Goal: Transaction & Acquisition: Purchase product/service

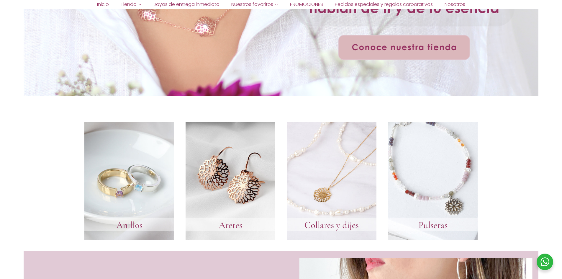
scroll to position [266, 0]
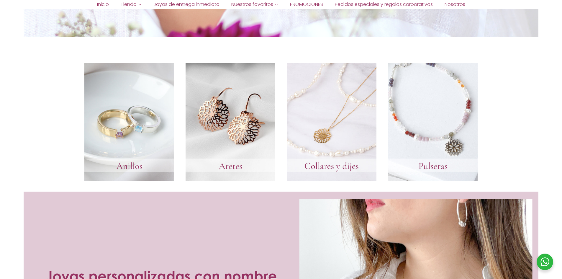
click at [443, 165] on link at bounding box center [433, 122] width 90 height 118
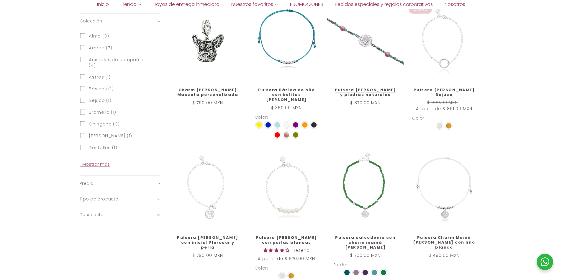
scroll to position [295, 0]
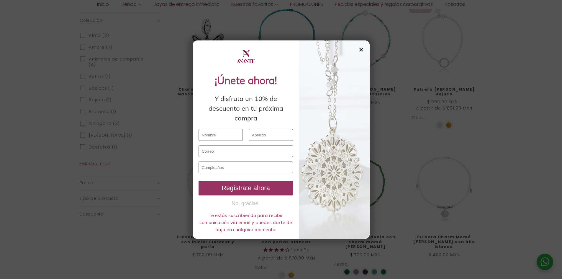
click at [214, 136] on input "text" at bounding box center [221, 135] width 44 height 12
type input "JUANY"
type input "HERNANDEZ"
type input "juanymtz4073@gmail.com"
click at [216, 167] on input "text" at bounding box center [246, 167] width 94 height 12
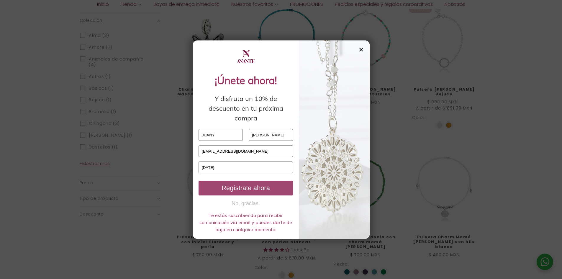
type input "07 / 11 / 1973"
click at [253, 187] on div "Regístrate ahora" at bounding box center [246, 188] width 90 height 8
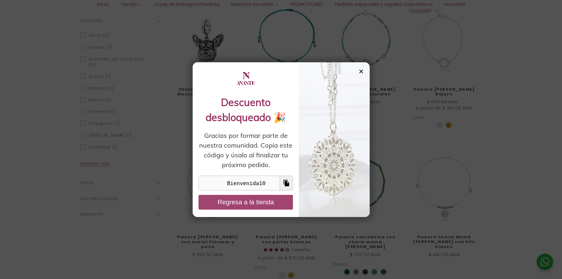
click at [249, 207] on button "Regresa a la tienda" at bounding box center [246, 202] width 94 height 15
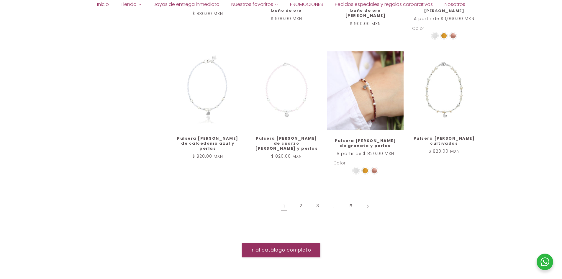
scroll to position [679, 0]
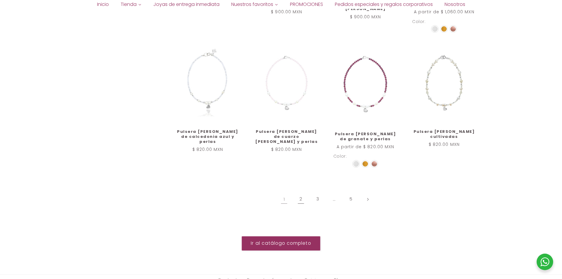
click at [302, 194] on link "2" at bounding box center [301, 199] width 14 height 14
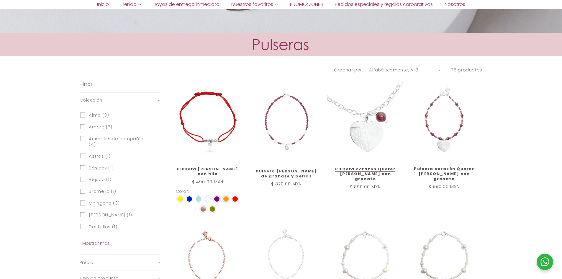
scroll to position [215, 0]
click at [360, 167] on link "Pulsera corazón Querer [PERSON_NAME] con granate" at bounding box center [366, 174] width 64 height 15
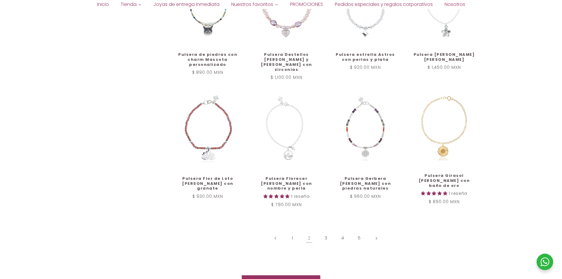
scroll to position [608, 0]
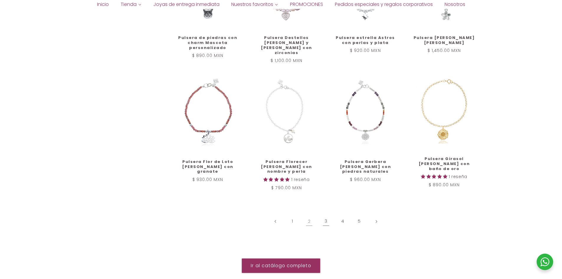
click at [325, 218] on link "3" at bounding box center [326, 222] width 14 height 14
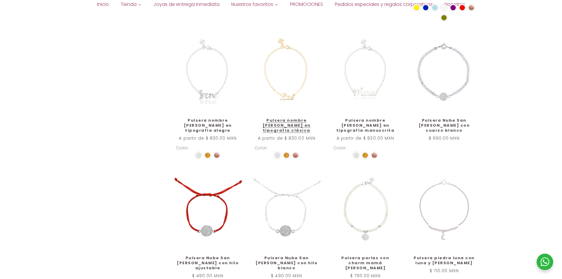
scroll to position [590, 0]
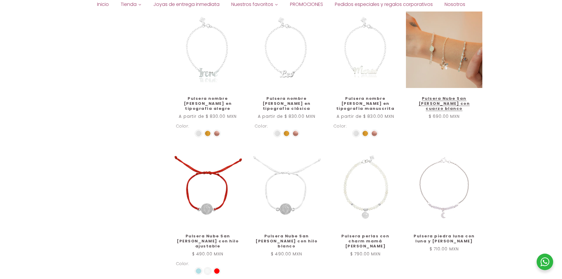
click at [441, 96] on link "Pulsera Nube San [PERSON_NAME] con cuarzo blanco" at bounding box center [444, 103] width 64 height 15
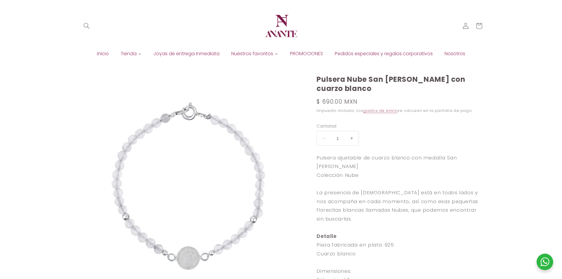
select select "{"isForProduct":false,"id":43713826750618,"title":"Plata","available":true,"pri…"
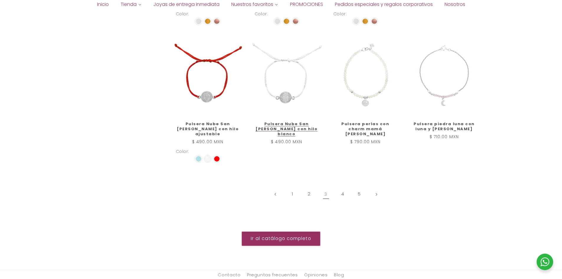
scroll to position [703, 0]
click at [343, 187] on link "4" at bounding box center [343, 194] width 14 height 14
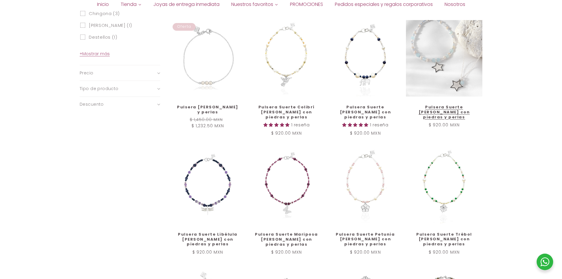
scroll to position [413, 0]
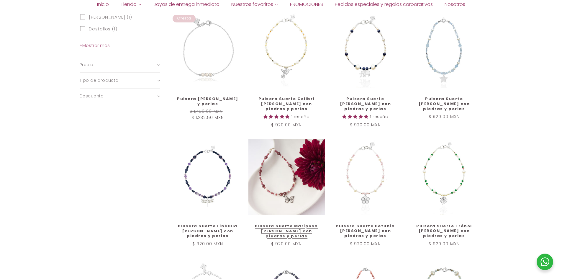
click at [283, 224] on link "Pulsera Suerte Mariposa de plata con piedras y perlas" at bounding box center [287, 231] width 64 height 15
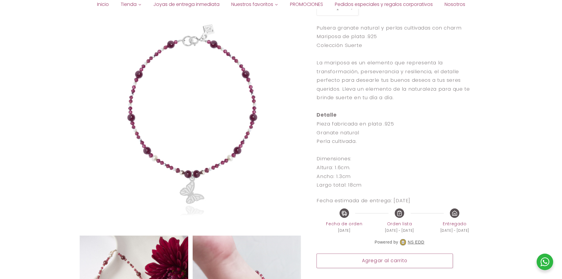
scroll to position [207, 0]
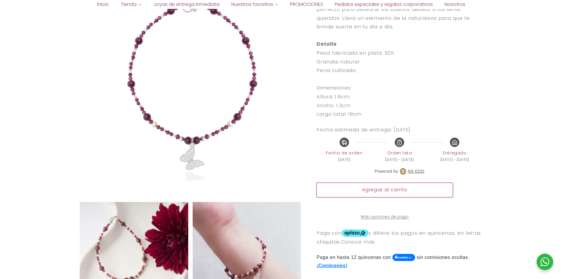
click at [380, 192] on button "Agregar al carrito" at bounding box center [385, 190] width 136 height 14
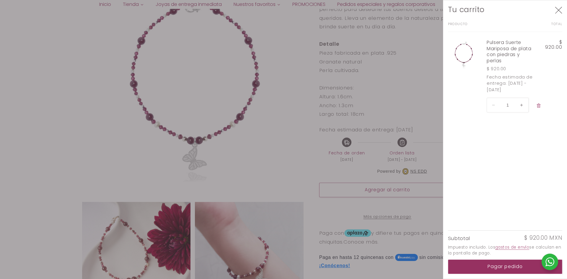
click at [557, 11] on icon "Cerrar" at bounding box center [558, 9] width 7 height 7
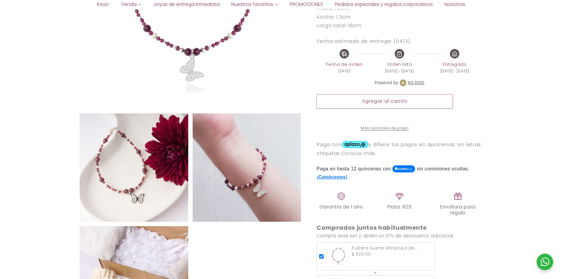
scroll to position [384, 0]
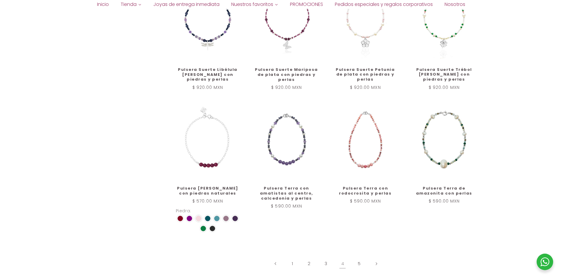
scroll to position [588, 0]
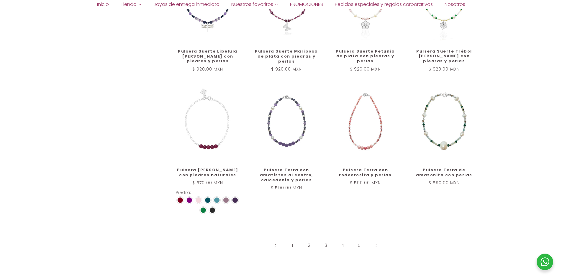
click at [359, 243] on link "5" at bounding box center [360, 245] width 14 height 14
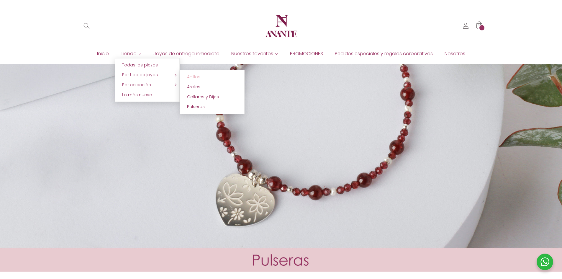
click at [200, 75] on span "Anillos" at bounding box center [193, 77] width 13 height 6
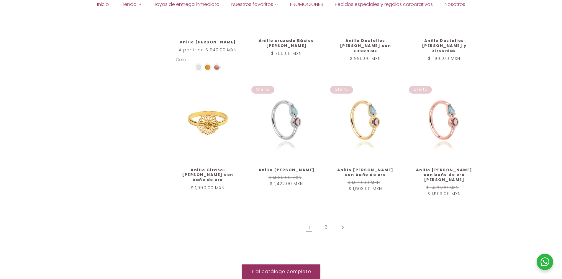
scroll to position [649, 0]
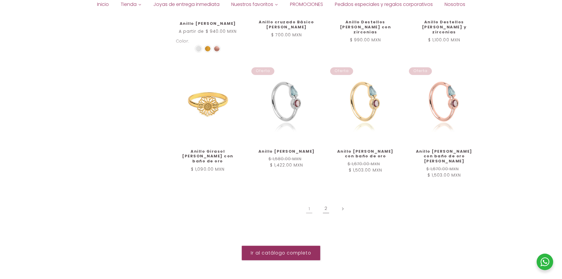
click at [327, 202] on link "2" at bounding box center [326, 209] width 14 height 14
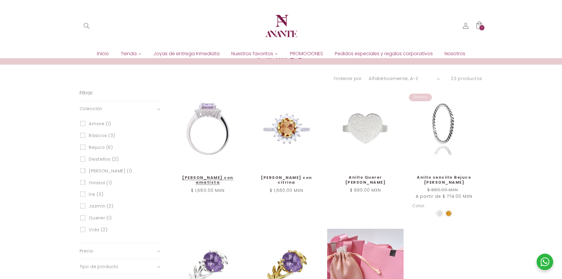
scroll to position [207, 0]
click at [203, 176] on link "[PERSON_NAME] con amatista" at bounding box center [208, 181] width 64 height 10
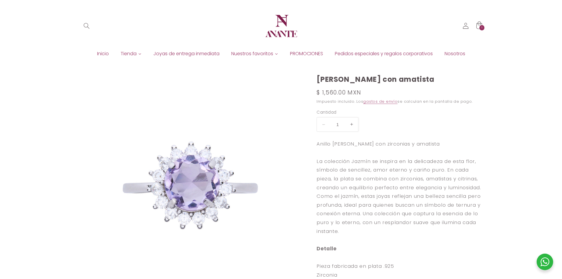
select select "{"isForProduct":true,"id":45359006220442,"title":"5","available":true,"price":1…"
select select "{"isForProduct":false,"id":45359007531162,"title":"5","available":true,"price":…"
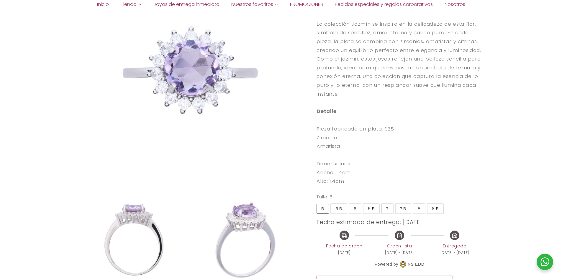
scroll to position [148, 0]
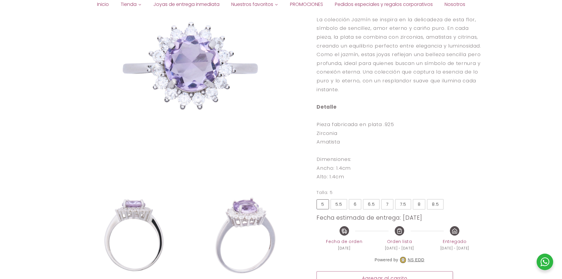
click at [419, 203] on div "8" at bounding box center [419, 204] width 3 height 6
click at [0, 0] on input "8" at bounding box center [0, 0] width 0 height 0
